Goal: Task Accomplishment & Management: Use online tool/utility

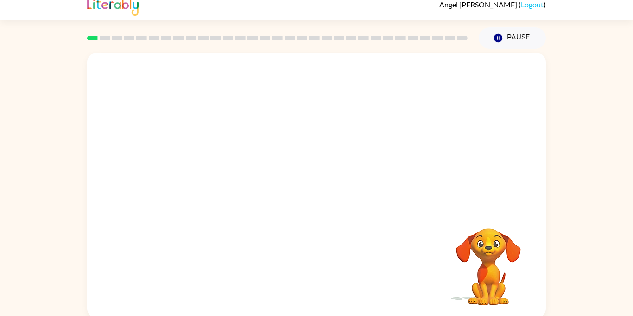
scroll to position [4, 0]
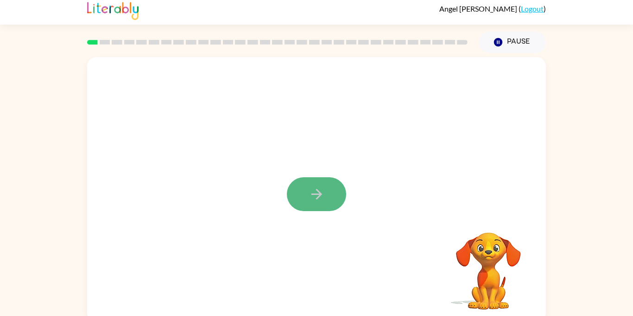
click at [315, 200] on icon "button" at bounding box center [317, 194] width 16 height 16
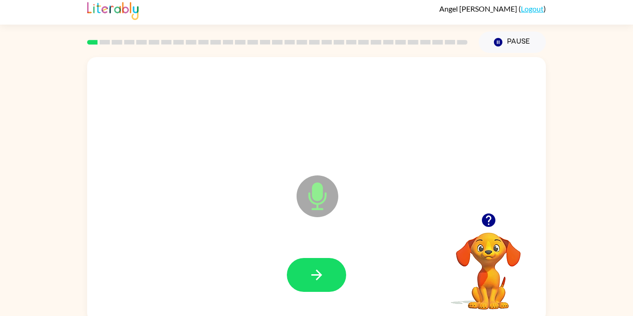
click at [317, 205] on icon "Microphone The Microphone is here when it is your turn to talk" at bounding box center [363, 208] width 139 height 70
click at [298, 283] on button "button" at bounding box center [316, 275] width 59 height 34
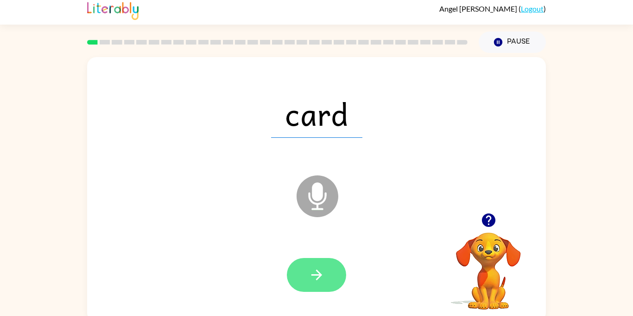
click at [315, 271] on icon "button" at bounding box center [317, 275] width 16 height 16
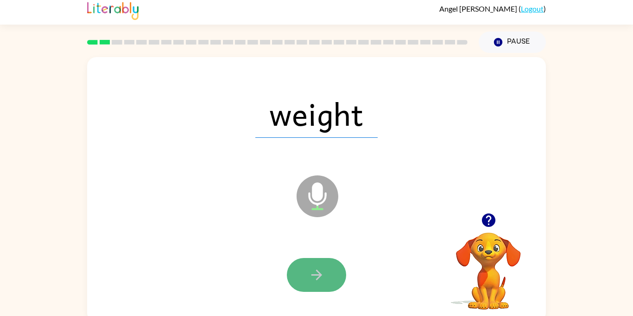
click at [308, 269] on button "button" at bounding box center [316, 275] width 59 height 34
click at [306, 270] on button "button" at bounding box center [316, 275] width 59 height 34
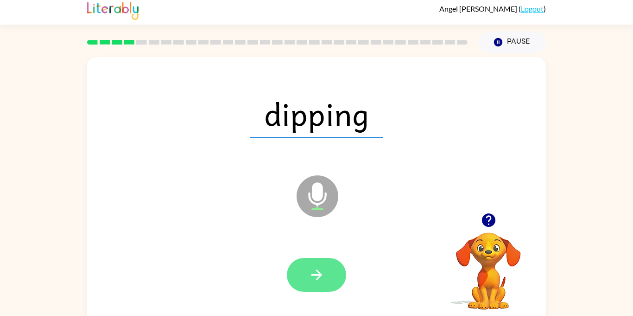
click at [307, 270] on button "button" at bounding box center [316, 275] width 59 height 34
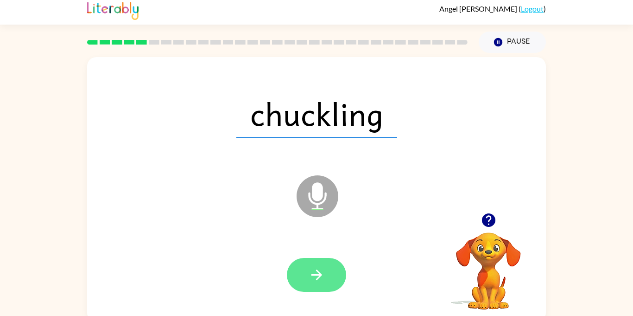
click at [307, 270] on button "button" at bounding box center [316, 275] width 59 height 34
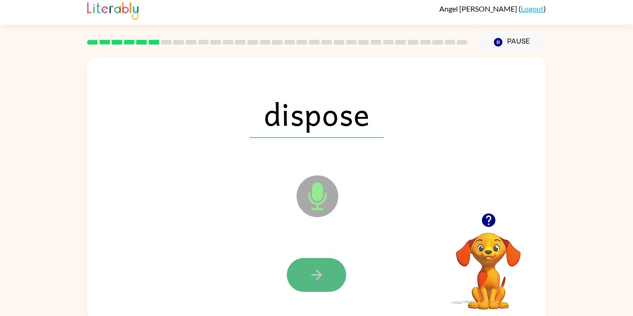
click at [306, 268] on button "button" at bounding box center [316, 275] width 59 height 34
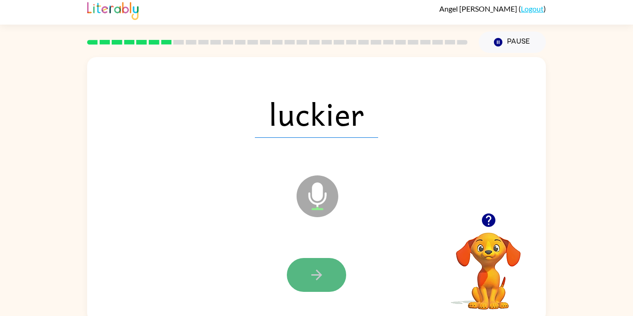
click at [310, 272] on icon "button" at bounding box center [317, 275] width 16 height 16
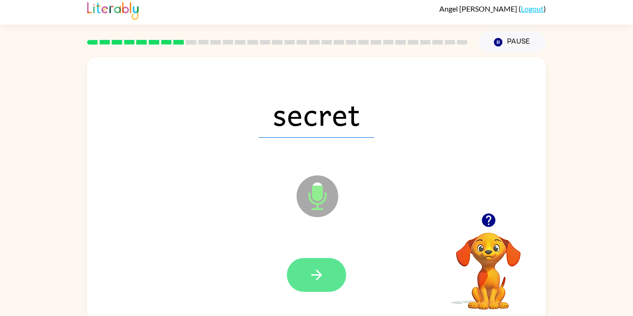
click at [310, 271] on icon "button" at bounding box center [317, 275] width 16 height 16
click at [310, 272] on icon "button" at bounding box center [317, 275] width 16 height 16
click at [309, 272] on icon "button" at bounding box center [317, 275] width 16 height 16
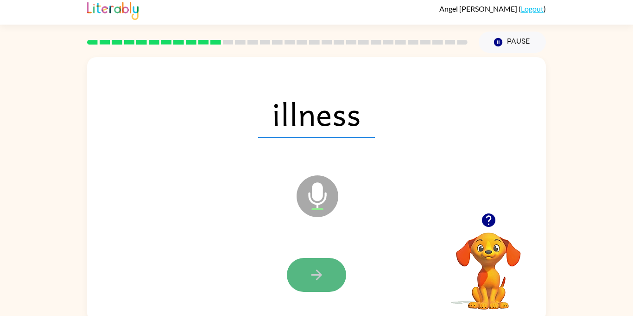
click at [300, 261] on button "button" at bounding box center [316, 275] width 59 height 34
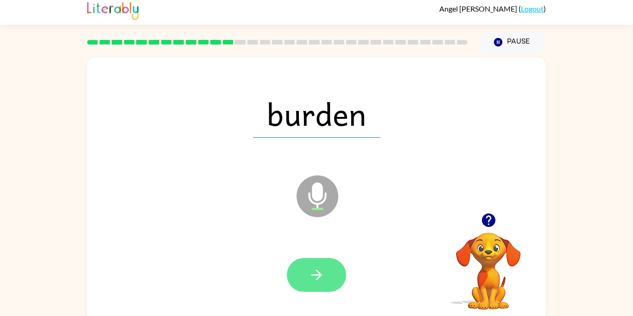
click at [319, 270] on icon "button" at bounding box center [317, 275] width 16 height 16
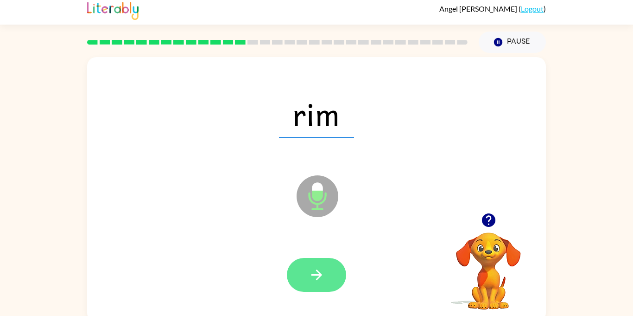
click at [318, 265] on button "button" at bounding box center [316, 275] width 59 height 34
click at [318, 270] on icon "button" at bounding box center [317, 275] width 16 height 16
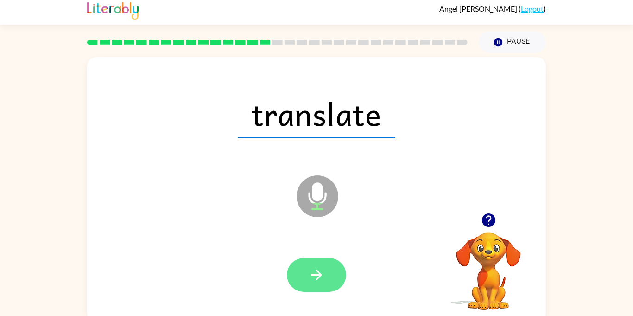
click at [316, 267] on icon "button" at bounding box center [317, 275] width 16 height 16
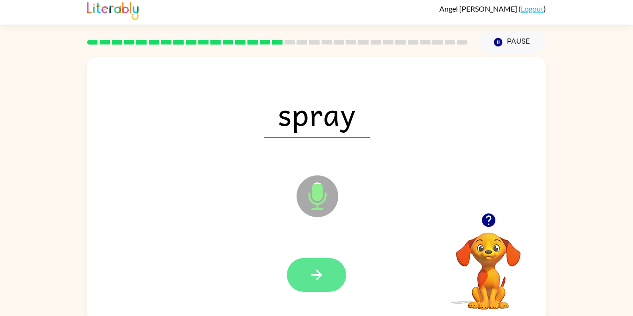
click at [319, 270] on icon "button" at bounding box center [317, 275] width 16 height 16
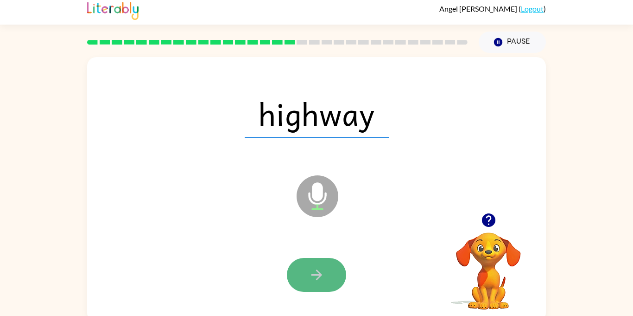
click at [321, 269] on icon "button" at bounding box center [317, 275] width 16 height 16
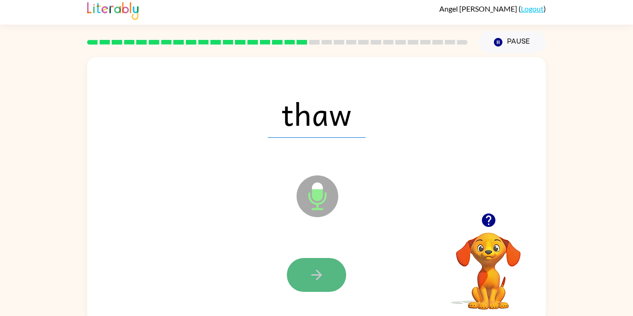
click at [318, 269] on icon "button" at bounding box center [317, 275] width 16 height 16
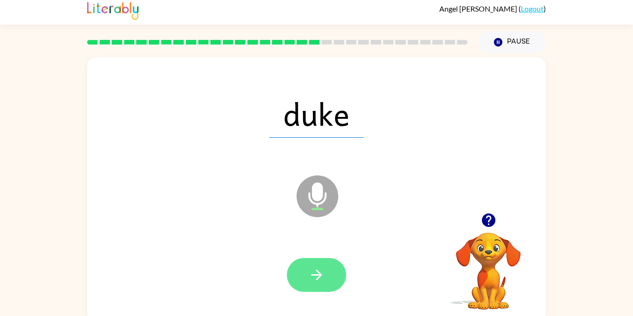
click at [322, 273] on icon "button" at bounding box center [317, 275] width 16 height 16
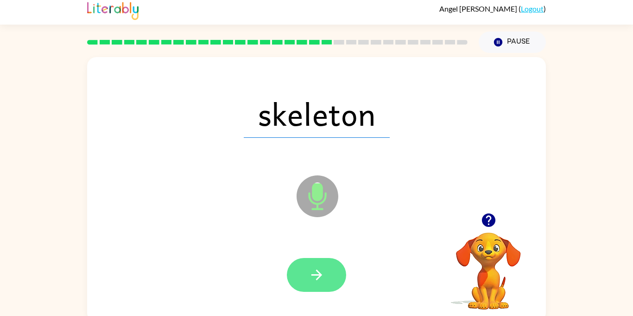
click at [326, 275] on button "button" at bounding box center [316, 275] width 59 height 34
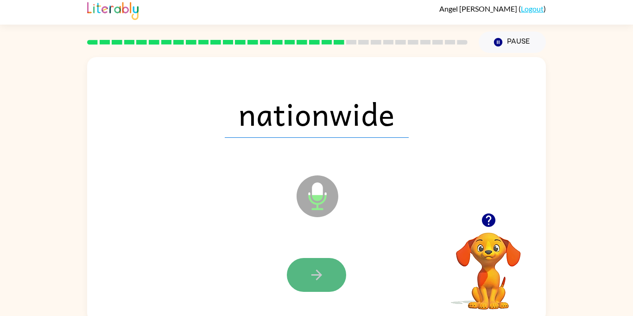
click at [326, 276] on button "button" at bounding box center [316, 275] width 59 height 34
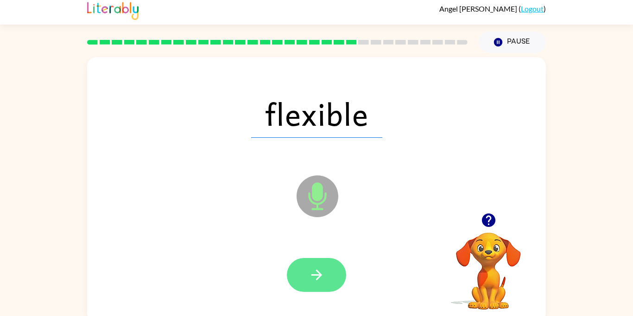
click at [328, 277] on button "button" at bounding box center [316, 275] width 59 height 34
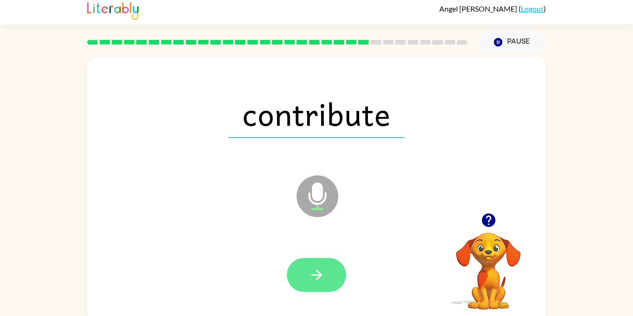
click at [330, 276] on button "button" at bounding box center [316, 275] width 59 height 34
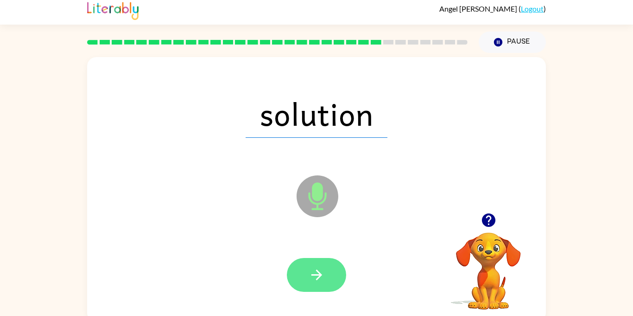
click at [329, 278] on button "button" at bounding box center [316, 275] width 59 height 34
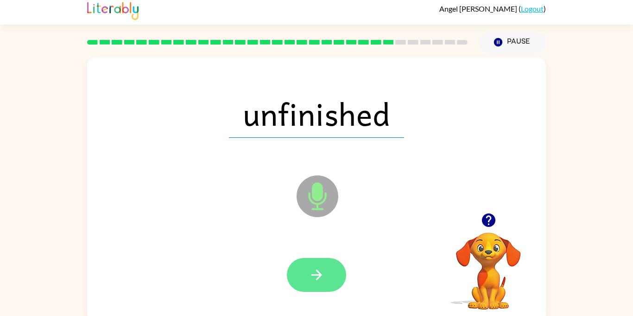
click at [331, 277] on button "button" at bounding box center [316, 275] width 59 height 34
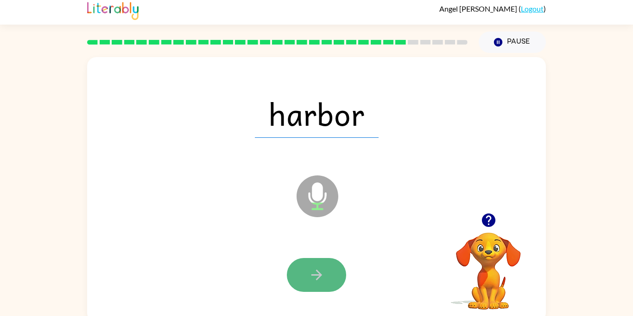
click at [331, 278] on button "button" at bounding box center [316, 275] width 59 height 34
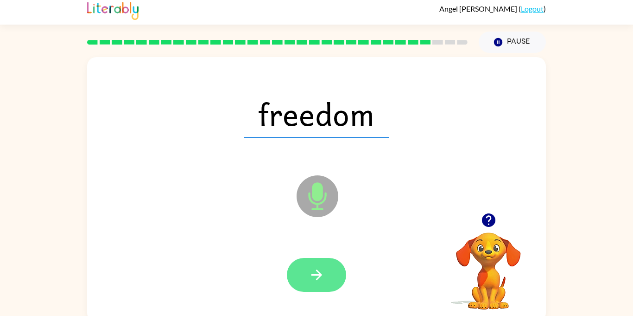
click at [331, 278] on button "button" at bounding box center [316, 275] width 59 height 34
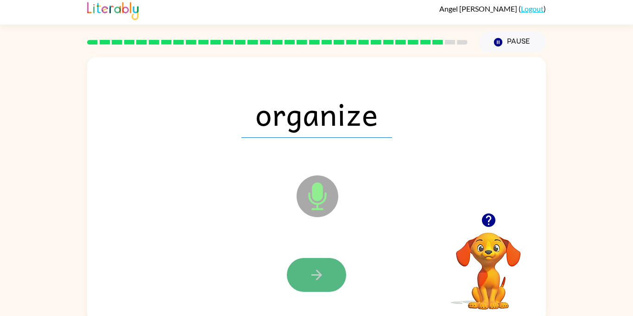
click at [330, 278] on button "button" at bounding box center [316, 275] width 59 height 34
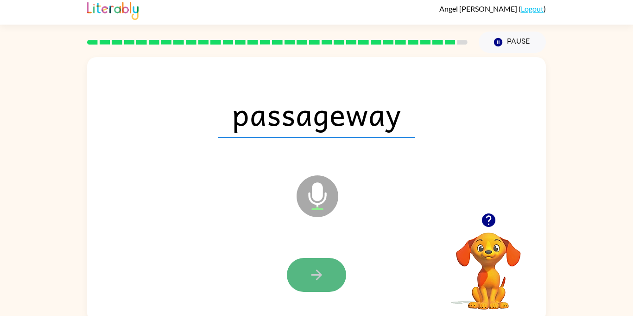
click at [322, 276] on icon "button" at bounding box center [317, 275] width 16 height 16
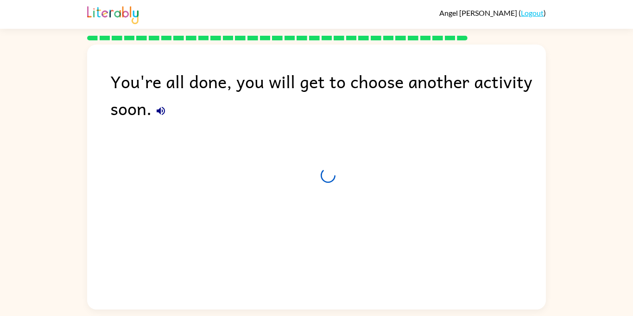
scroll to position [0, 0]
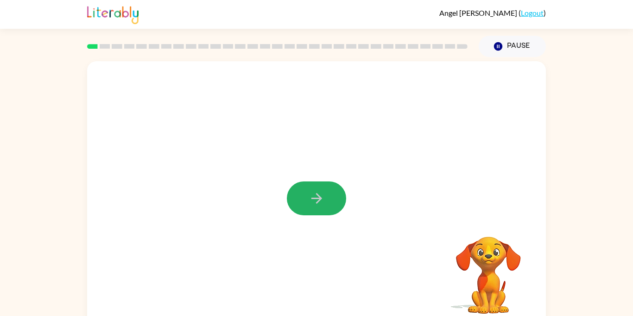
click at [306, 192] on button "button" at bounding box center [316, 198] width 59 height 34
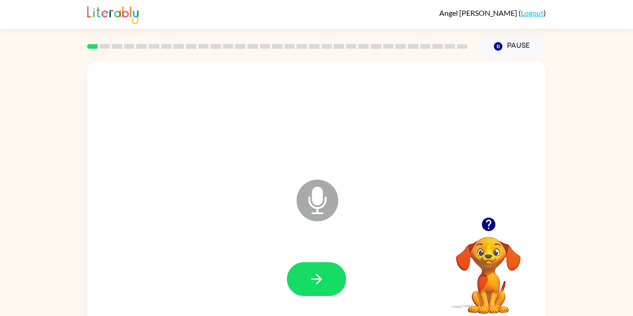
click at [314, 261] on div at bounding box center [316, 279] width 440 height 76
click at [313, 275] on icon "button" at bounding box center [317, 279] width 16 height 16
click at [313, 274] on icon "button" at bounding box center [317, 279] width 16 height 16
click at [322, 273] on icon "button" at bounding box center [317, 279] width 16 height 16
click at [326, 274] on button "button" at bounding box center [316, 279] width 59 height 34
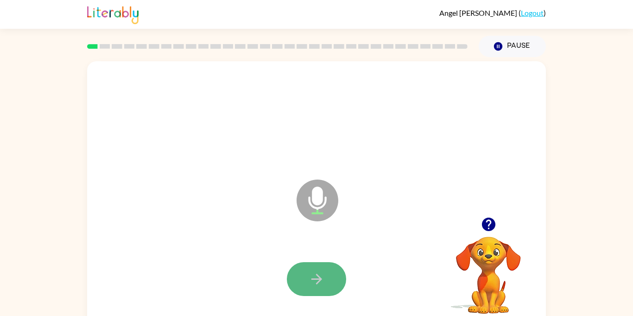
click at [323, 274] on icon "button" at bounding box center [317, 279] width 16 height 16
click at [324, 275] on icon "button" at bounding box center [317, 279] width 16 height 16
click at [324, 274] on icon "button" at bounding box center [317, 279] width 16 height 16
click at [323, 276] on icon "button" at bounding box center [317, 279] width 16 height 16
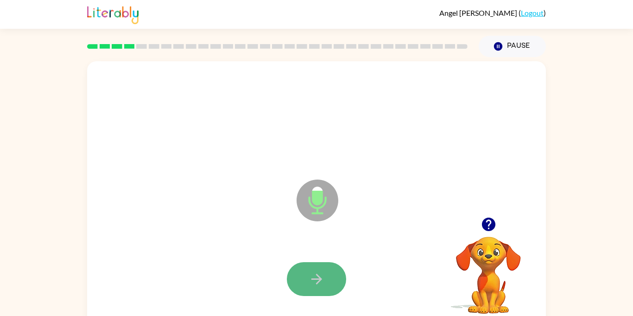
click at [323, 274] on icon "button" at bounding box center [317, 279] width 16 height 16
click at [324, 274] on icon "button" at bounding box center [317, 279] width 16 height 16
click at [325, 275] on button "button" at bounding box center [316, 279] width 59 height 34
click at [327, 275] on button "button" at bounding box center [316, 279] width 59 height 34
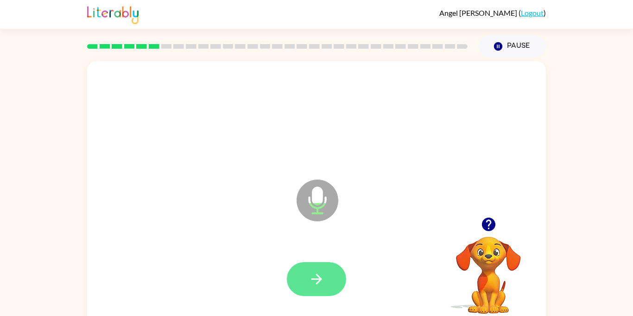
click at [320, 287] on button "button" at bounding box center [316, 279] width 59 height 34
click at [329, 278] on button "button" at bounding box center [316, 279] width 59 height 34
click at [326, 283] on button "button" at bounding box center [316, 279] width 59 height 34
click at [325, 280] on button "button" at bounding box center [316, 279] width 59 height 34
click at [325, 278] on button "button" at bounding box center [316, 279] width 59 height 34
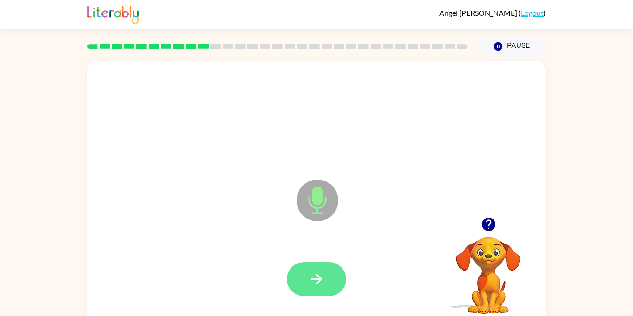
click at [324, 282] on icon "button" at bounding box center [317, 279] width 16 height 16
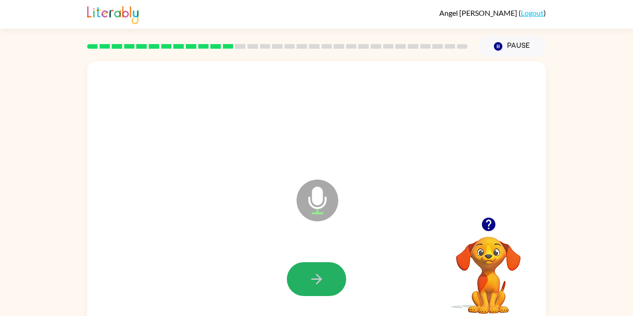
click at [324, 282] on icon "button" at bounding box center [317, 279] width 16 height 16
click at [324, 281] on icon "button" at bounding box center [317, 279] width 16 height 16
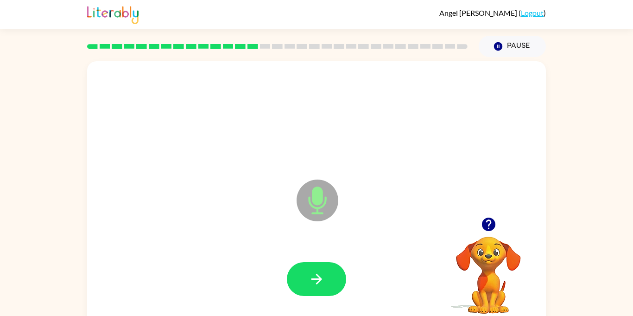
click at [324, 281] on icon "button" at bounding box center [317, 279] width 16 height 16
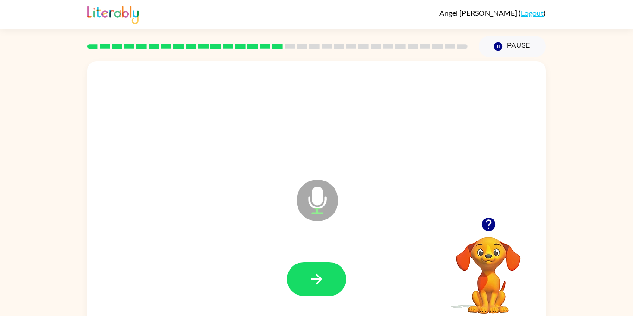
click at [324, 281] on icon "button" at bounding box center [317, 279] width 16 height 16
